Goal: Information Seeking & Learning: Stay updated

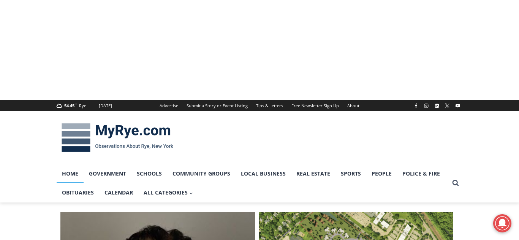
scroll to position [239, 0]
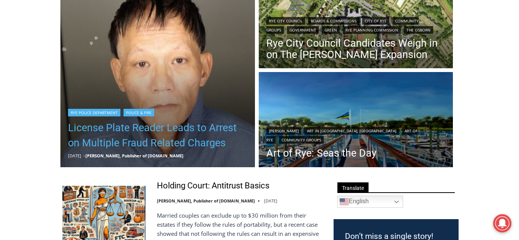
click at [132, 124] on link "License Plate Reader Leads to Arrest on Multiple Fraud Related Charges" at bounding box center [157, 135] width 179 height 30
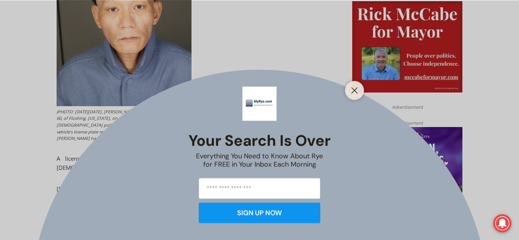
click at [353, 90] on icon "Close" at bounding box center [354, 90] width 7 height 7
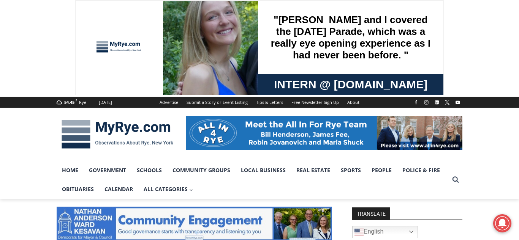
scroll to position [1, 0]
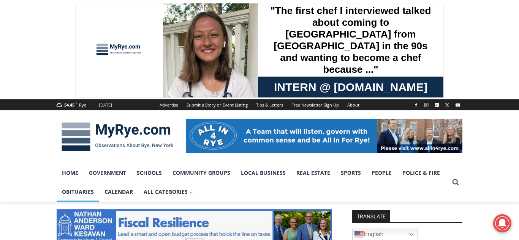
click at [79, 192] on link "Obituaries" at bounding box center [78, 192] width 43 height 19
